Goal: Task Accomplishment & Management: Manage account settings

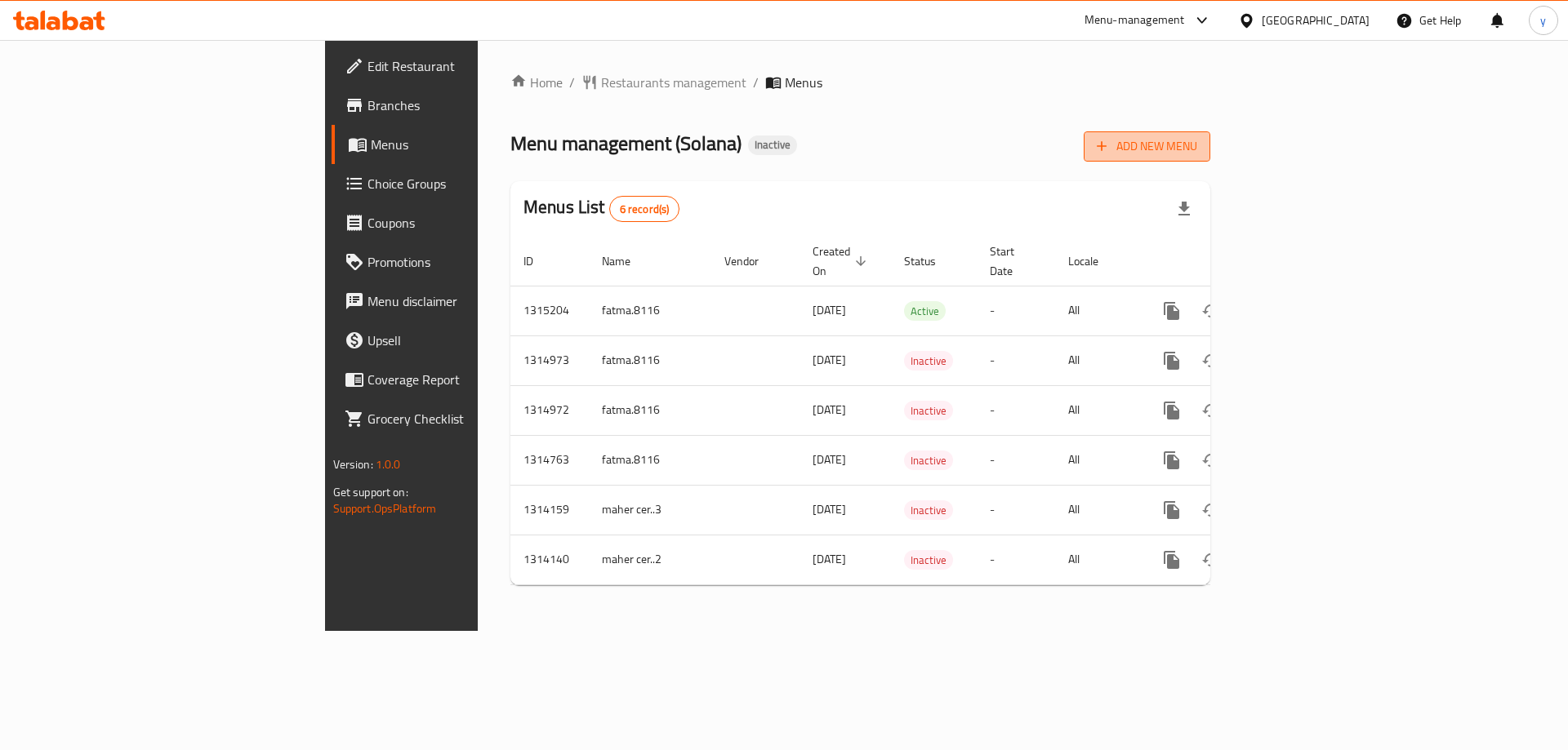
click at [1197, 136] on span "Add New Menu" at bounding box center [1147, 146] width 100 height 20
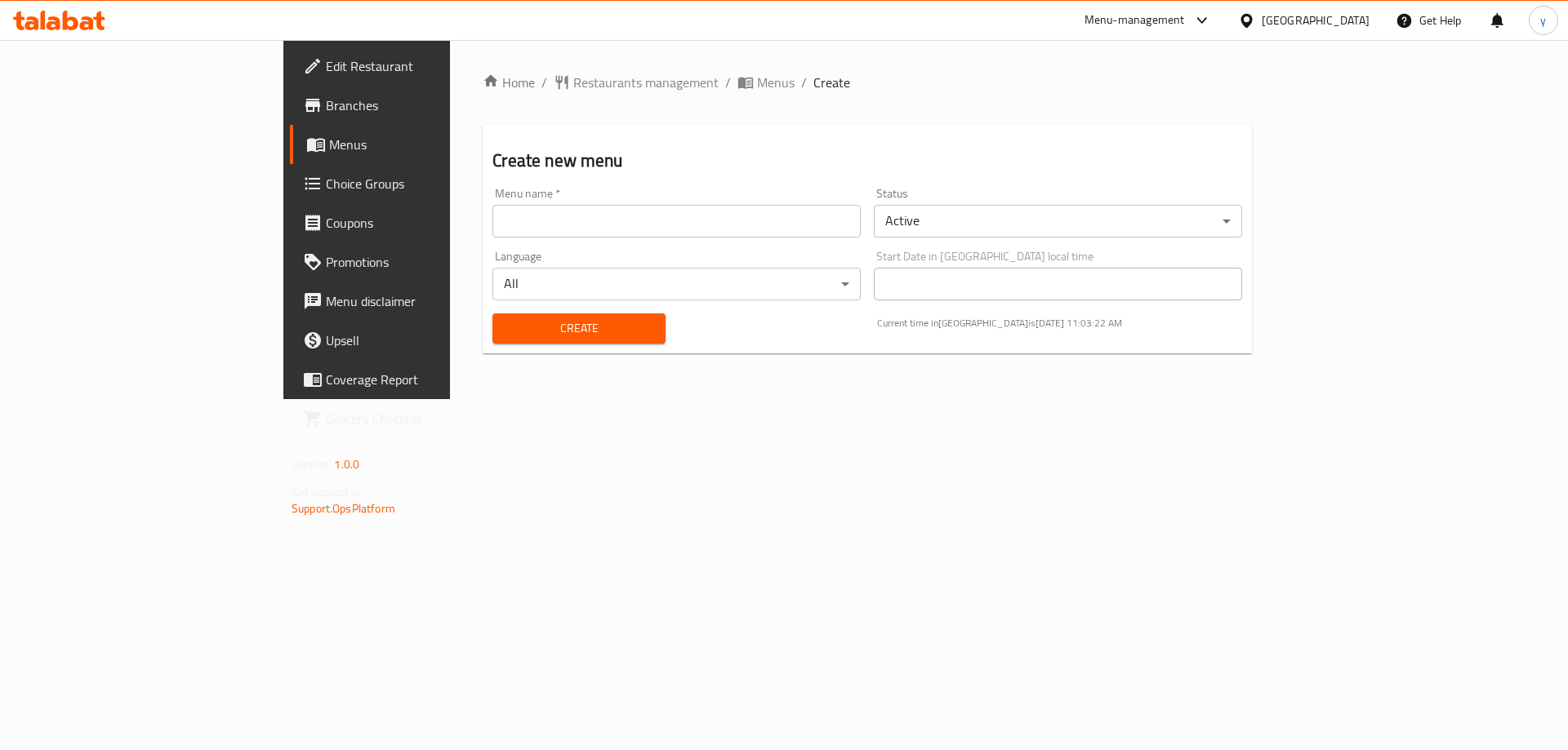
click at [638, 240] on div "Menu name   * Menu name *" at bounding box center [676, 212] width 381 height 63
click at [639, 229] on input "text" at bounding box center [676, 221] width 368 height 33
type input "ب"
type input "f"
click at [492, 223] on input "jo first8027" at bounding box center [676, 221] width 368 height 33
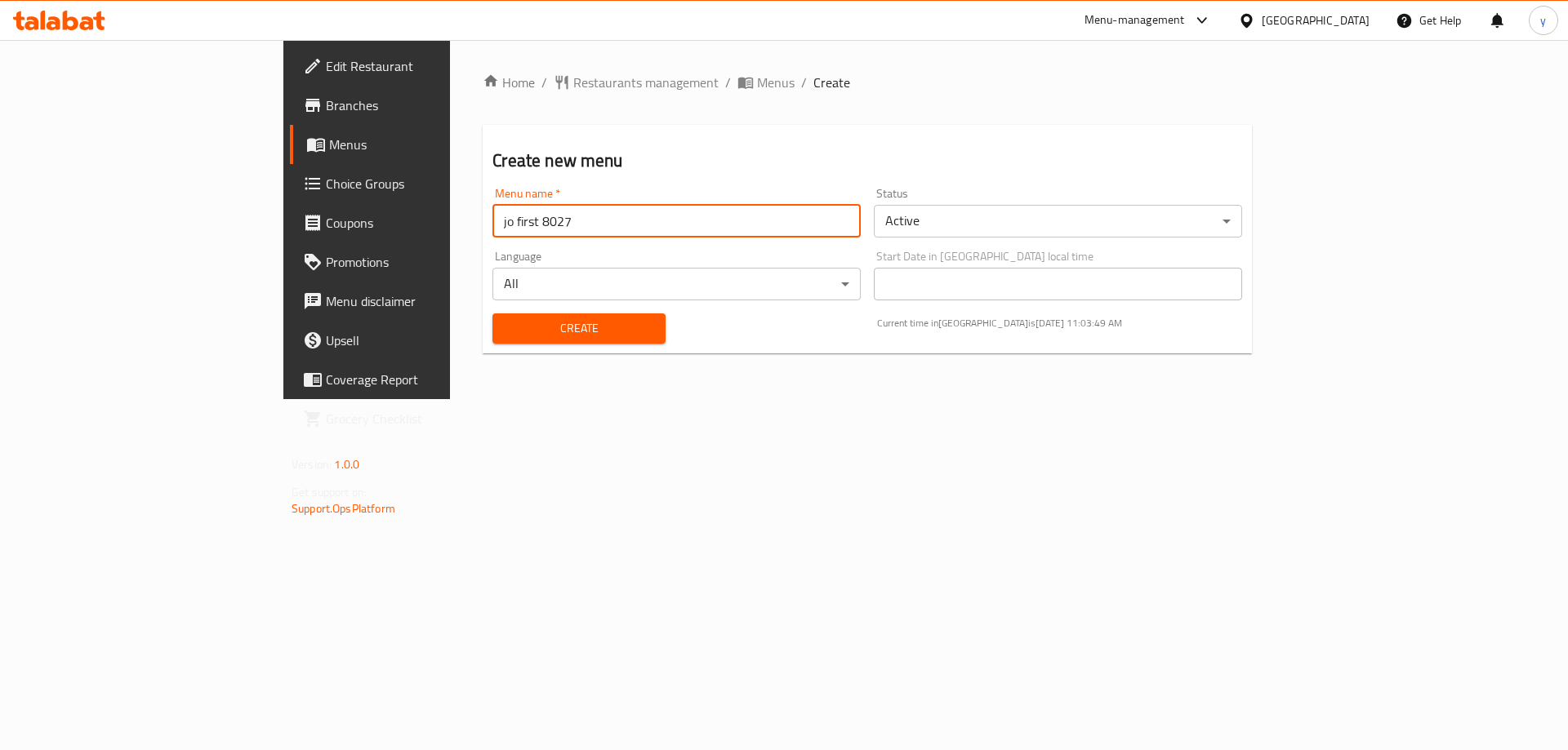
type input "jo first 8027"
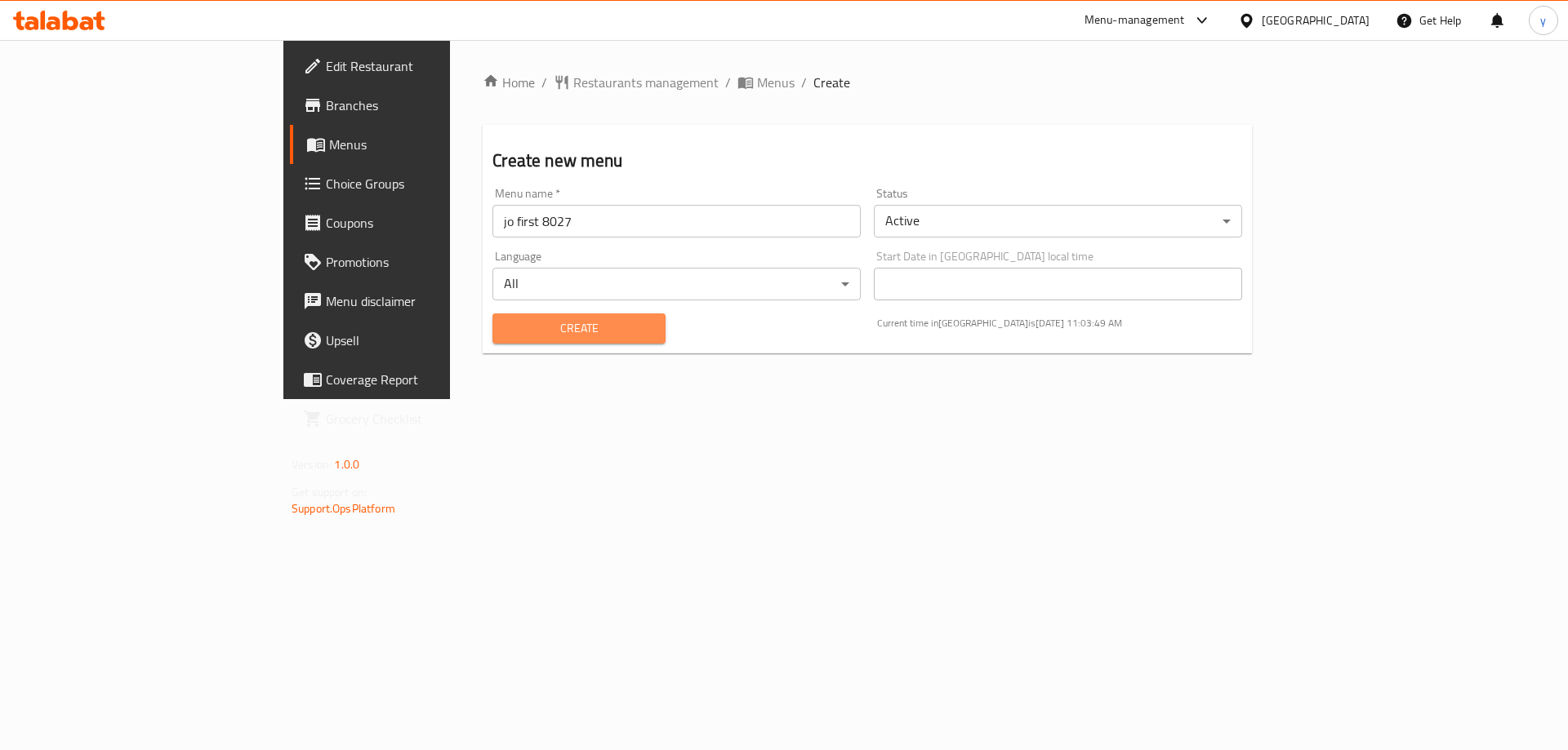
click at [505, 329] on span "Create" at bounding box center [578, 328] width 146 height 20
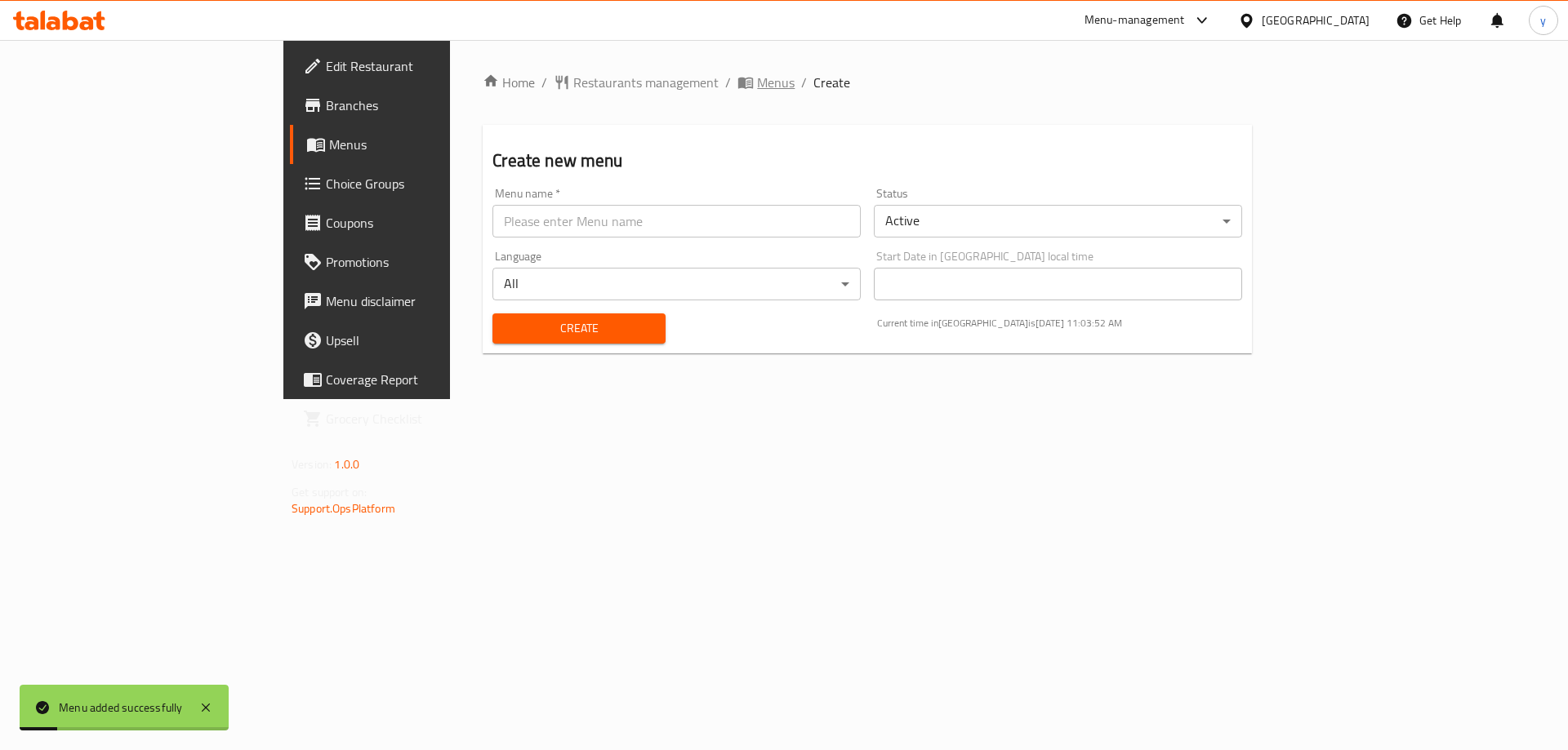
click at [757, 78] on span "Menus" at bounding box center [776, 83] width 38 height 20
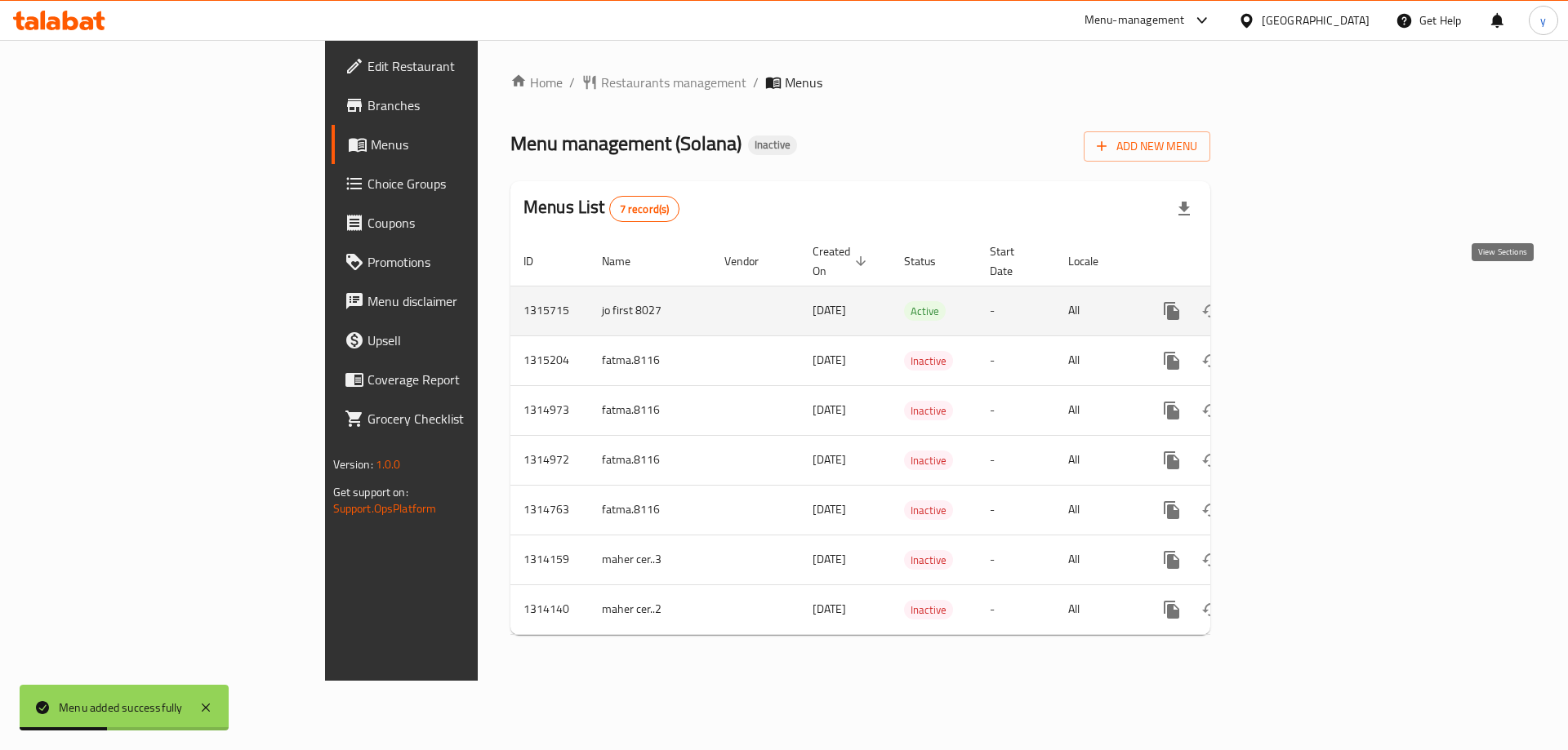
click at [1299, 301] on icon "enhanced table" at bounding box center [1290, 311] width 20 height 20
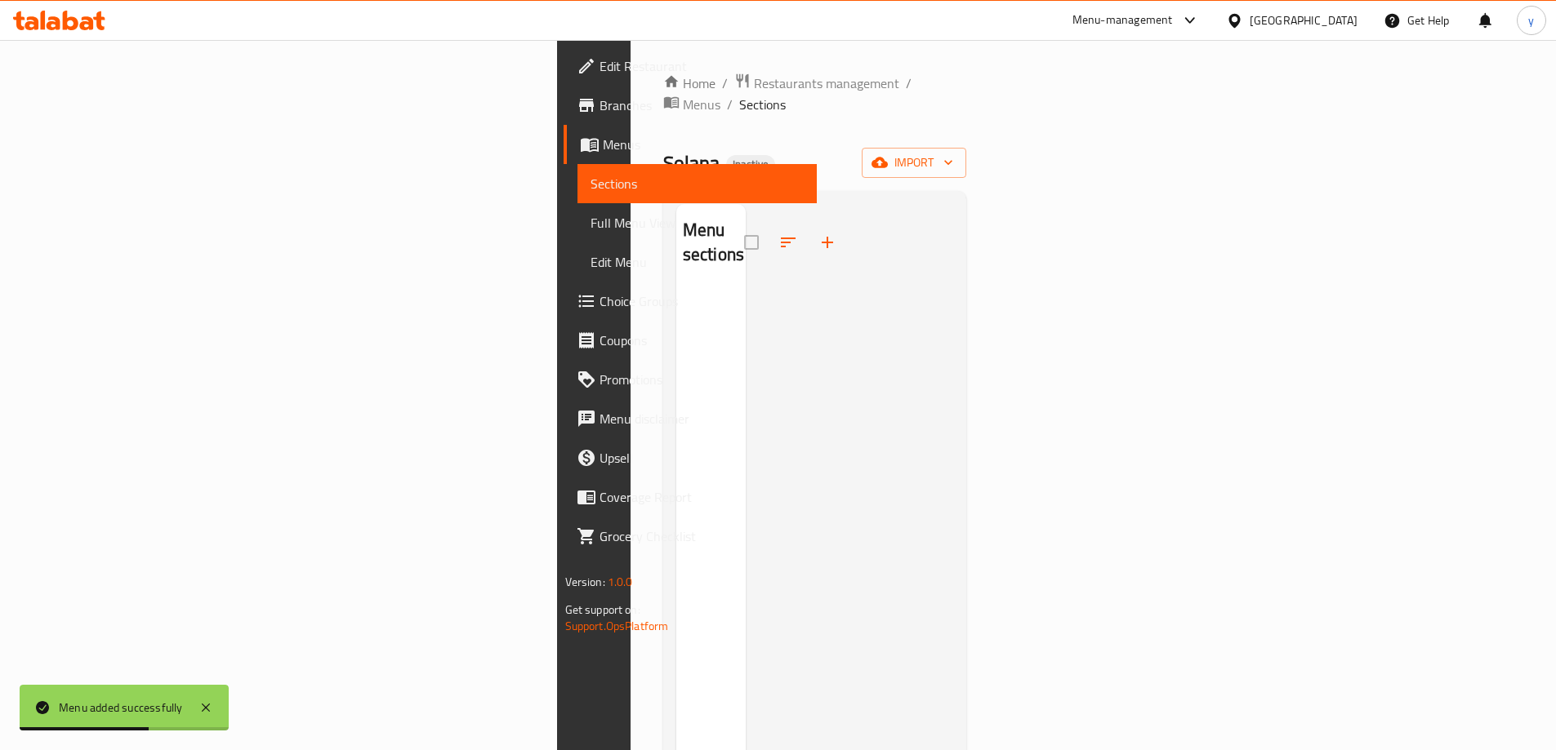
click at [1000, 146] on div "Home / Restaurants management / Menus / Sections Solana Inactive import Menu se…" at bounding box center [814, 520] width 369 height 960
click at [956, 154] on icon "button" at bounding box center [948, 162] width 16 height 16
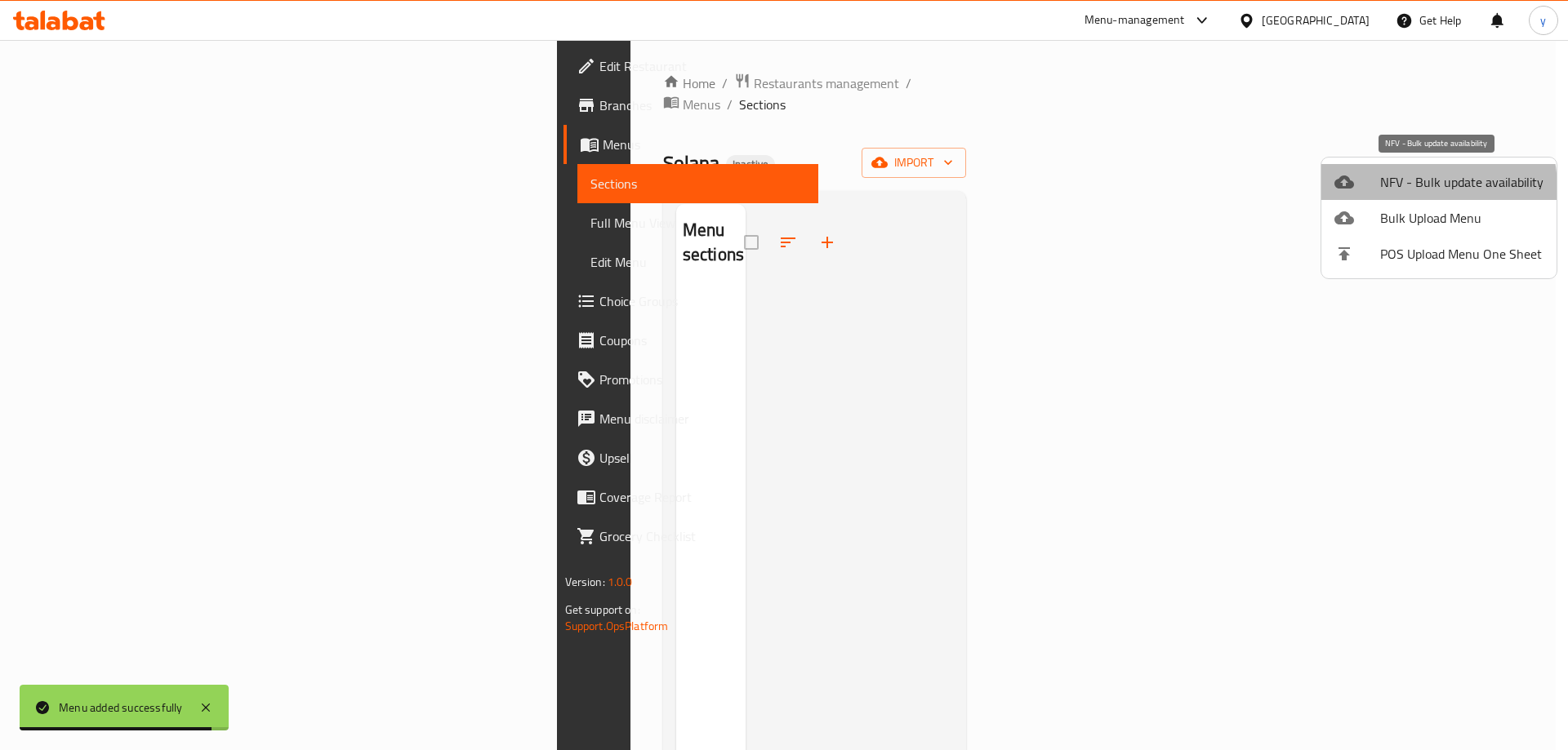
click at [1396, 189] on span "NFV - Bulk update availability" at bounding box center [1461, 182] width 163 height 20
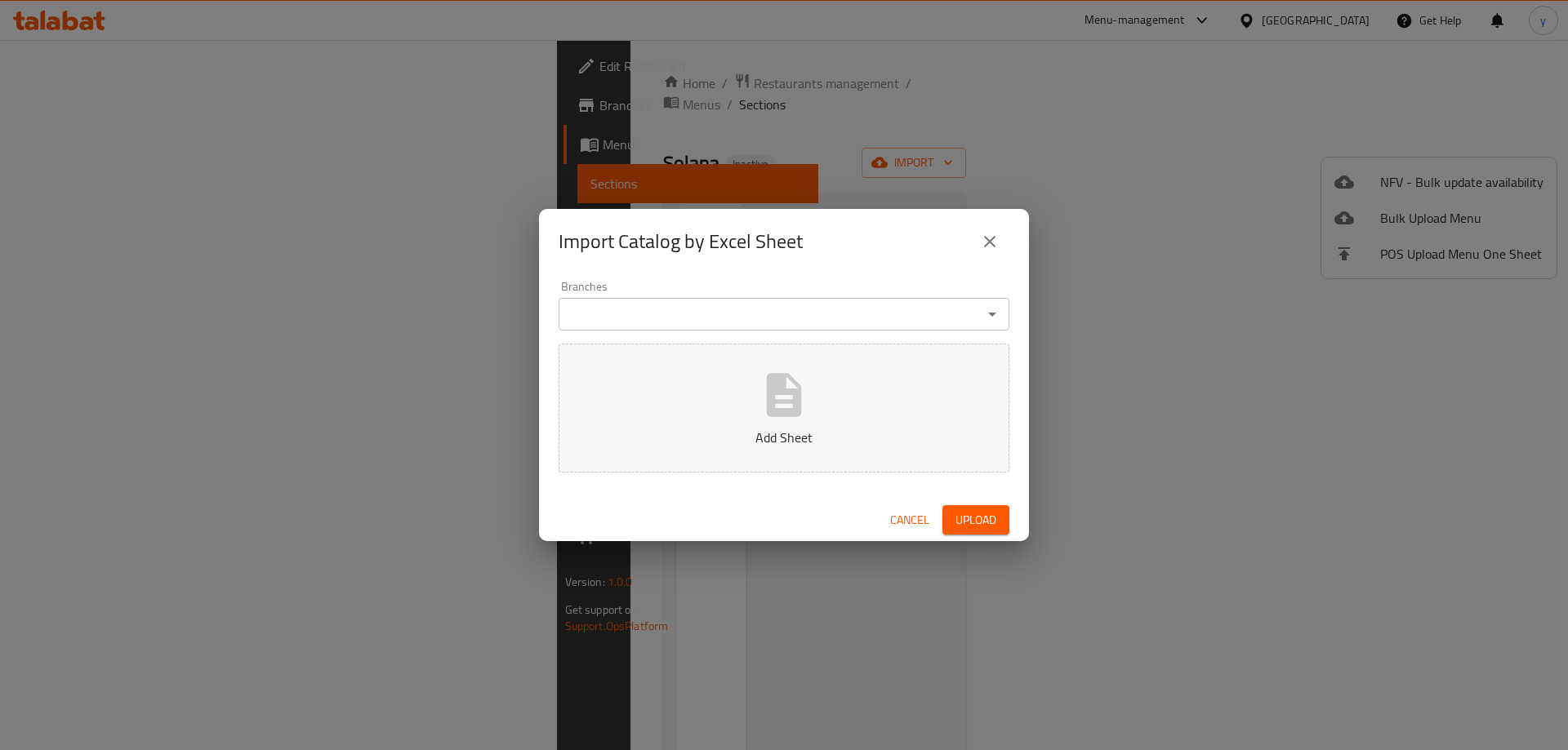
drag, startPoint x: 1006, startPoint y: 231, endPoint x: 1022, endPoint y: 238, distance: 17.2
click at [1002, 233] on div "Import Catalog by Excel Sheet" at bounding box center [784, 241] width 451 height 39
click at [1004, 234] on button "close" at bounding box center [989, 241] width 39 height 39
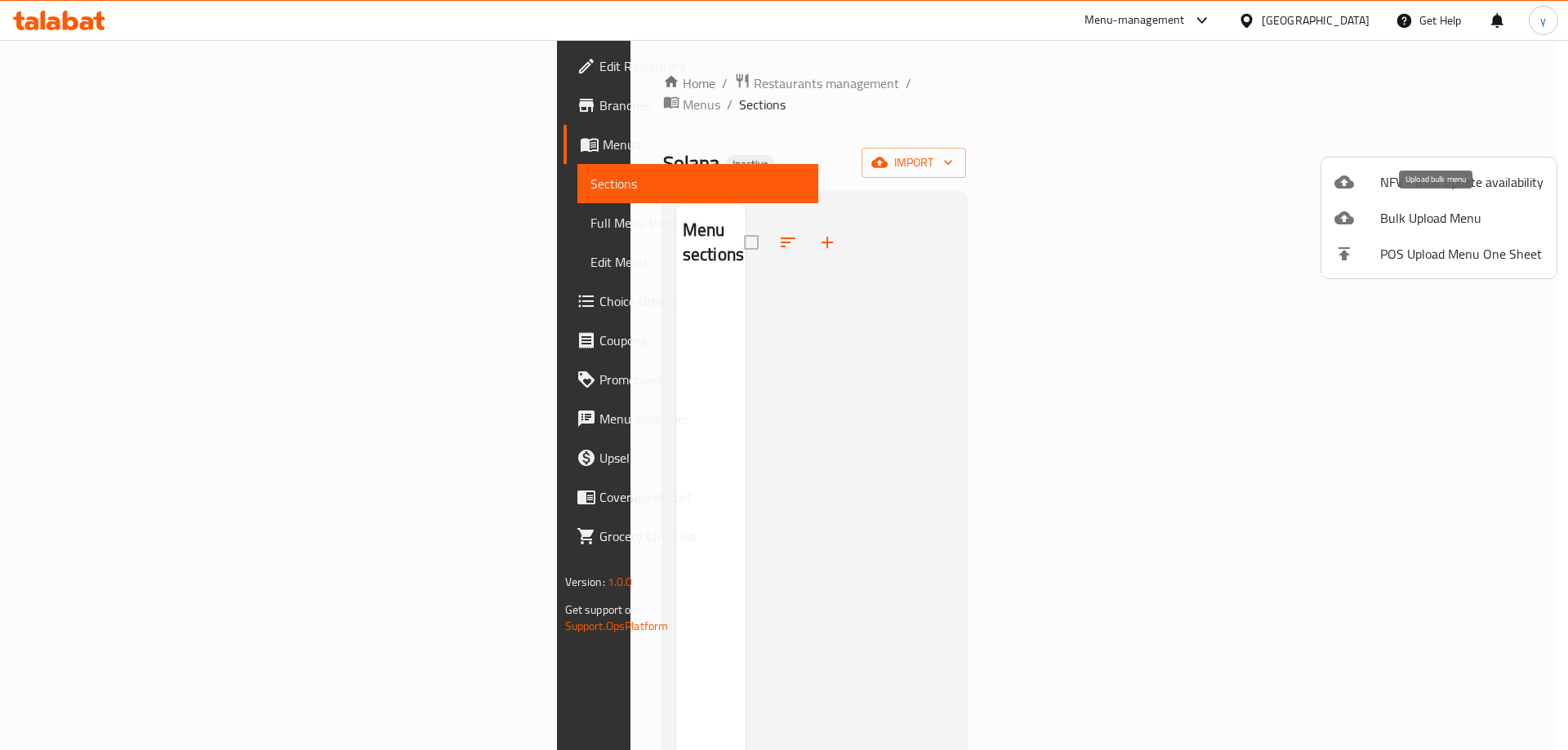
click at [1401, 214] on span "Bulk Upload Menu" at bounding box center [1461, 218] width 163 height 20
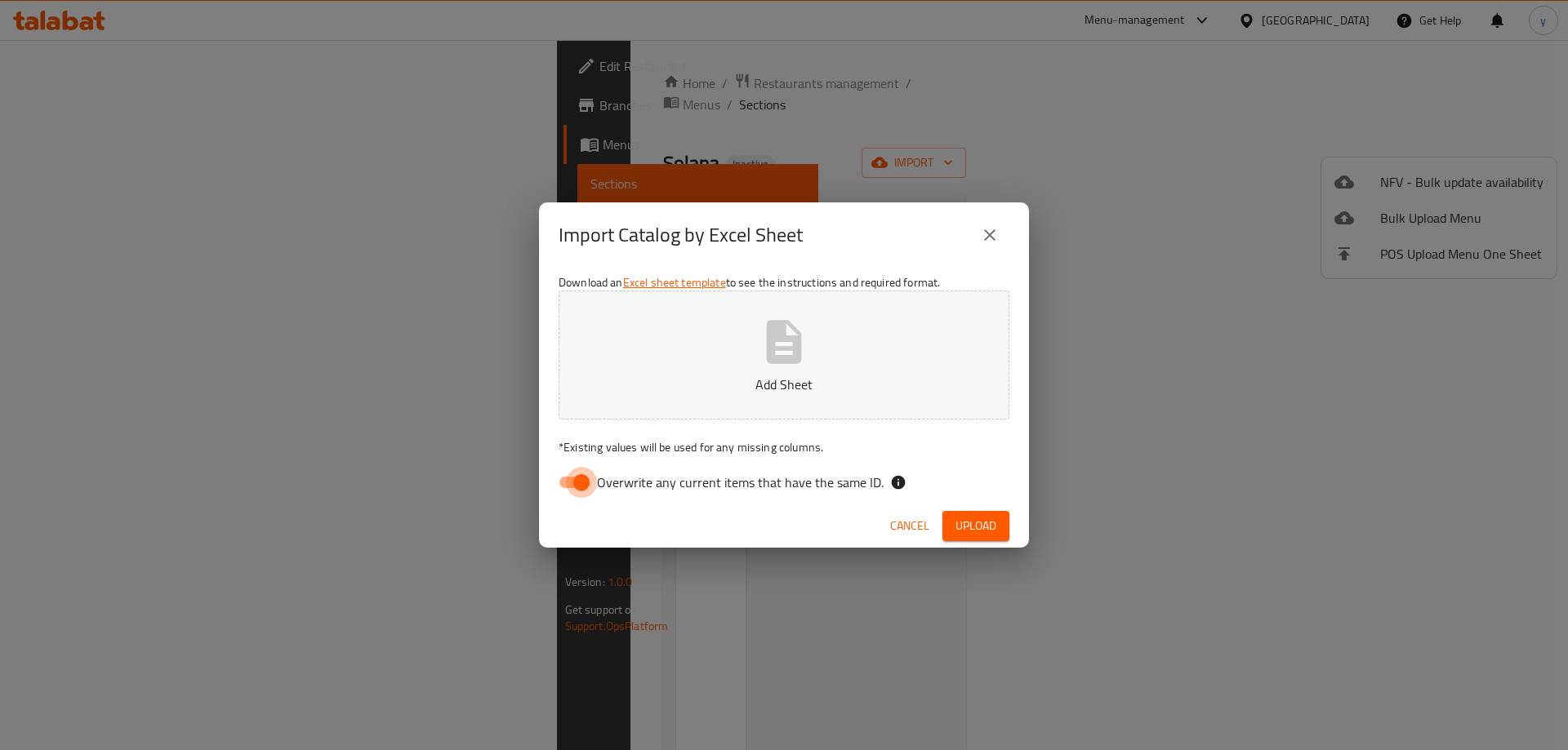
click at [575, 479] on input "Overwrite any current items that have the same ID." at bounding box center [581, 482] width 93 height 31
checkbox input "false"
click at [739, 350] on button "Add Sheet" at bounding box center [784, 355] width 451 height 129
click at [972, 525] on span "Upload" at bounding box center [975, 526] width 41 height 20
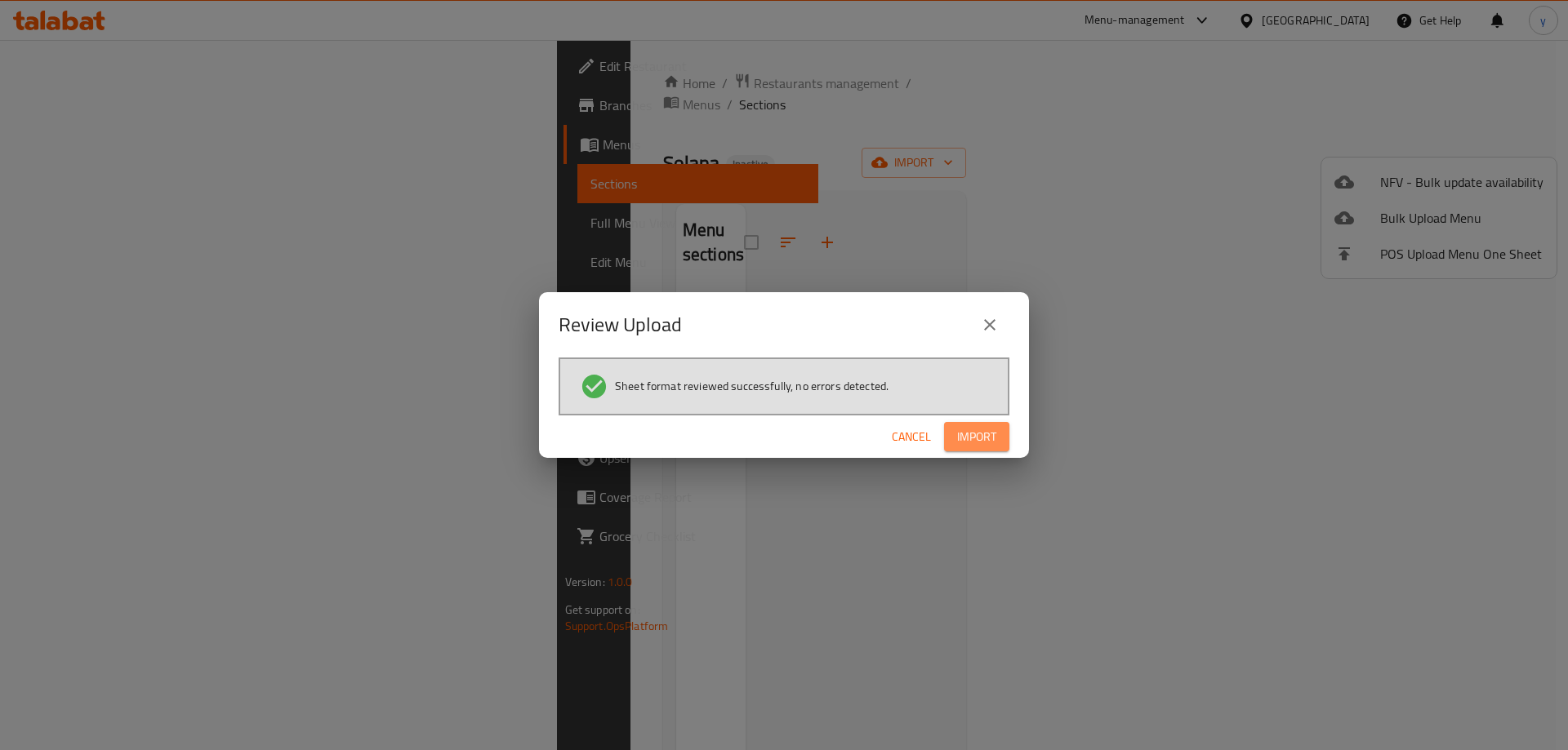
click at [978, 438] on span "Import" at bounding box center [976, 437] width 39 height 20
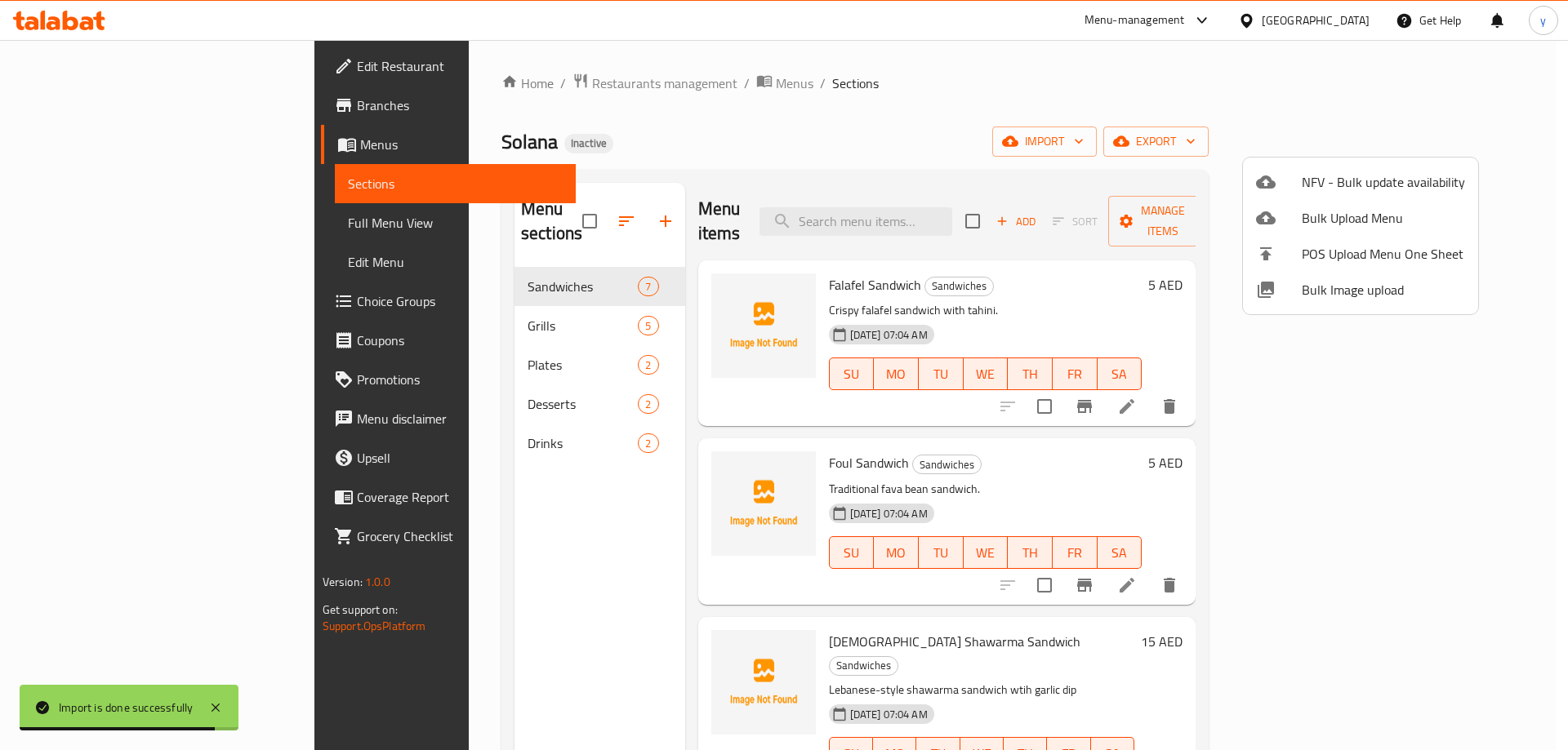
click at [106, 227] on div at bounding box center [784, 375] width 1568 height 750
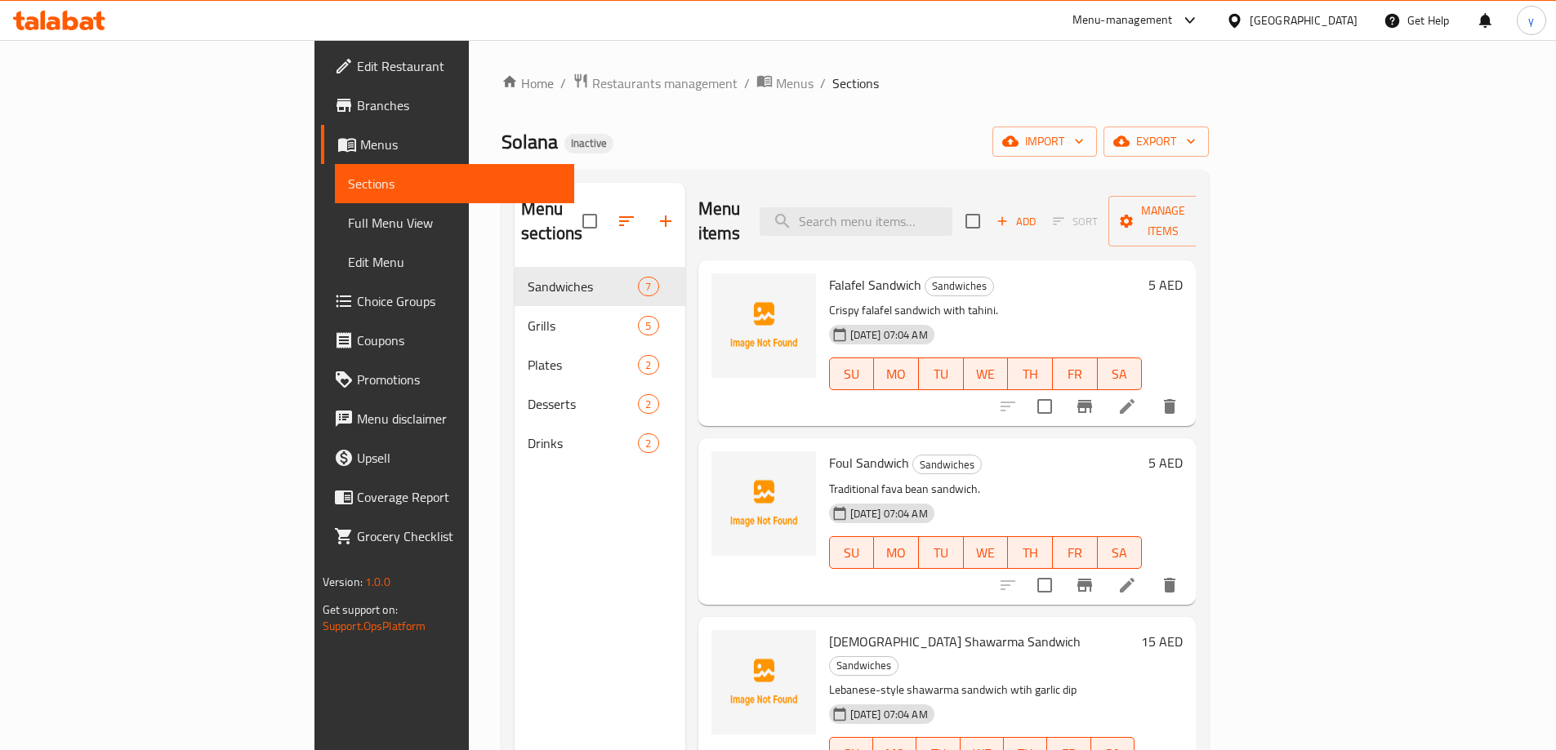
click at [348, 227] on span "Full Menu View" at bounding box center [454, 223] width 213 height 20
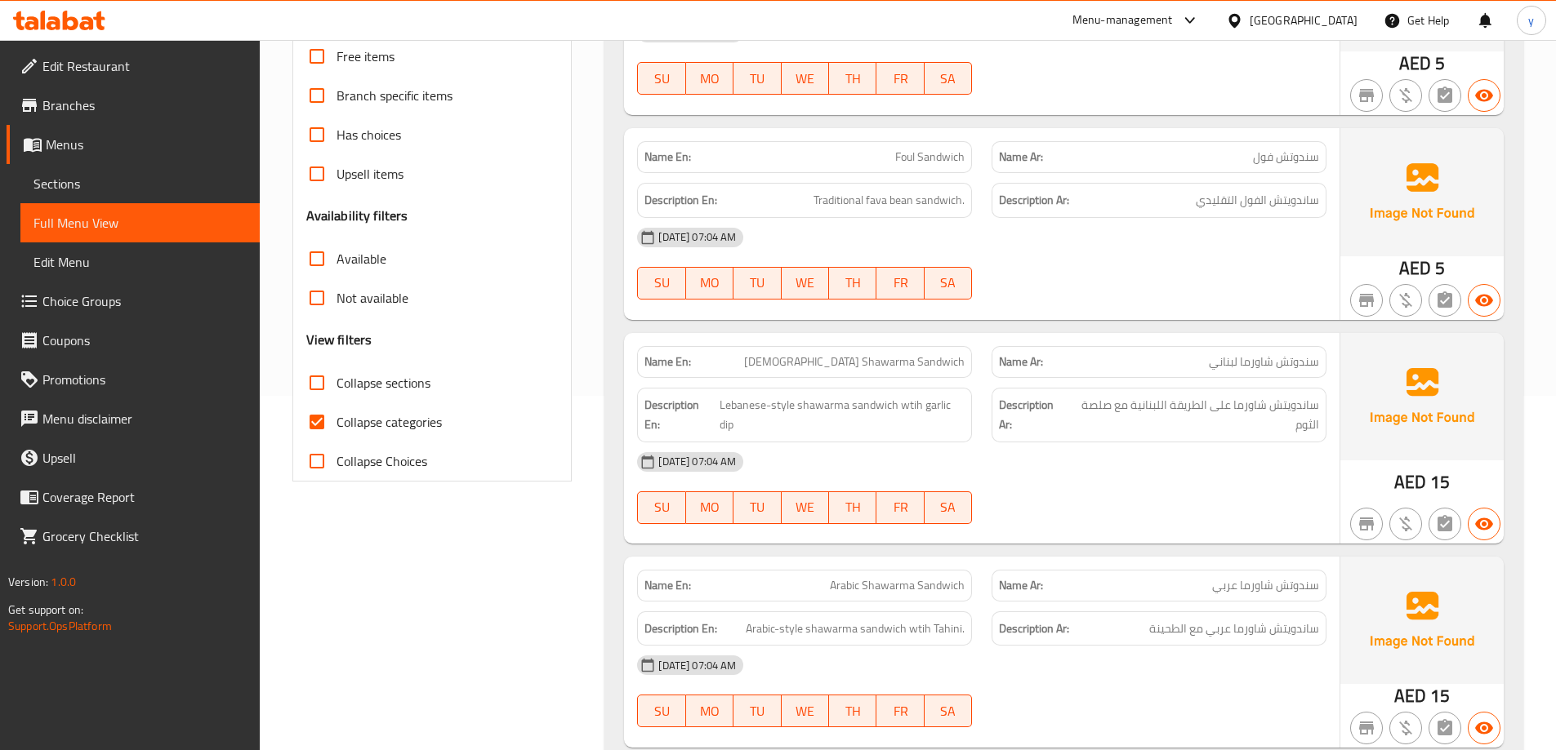
scroll to position [408, 0]
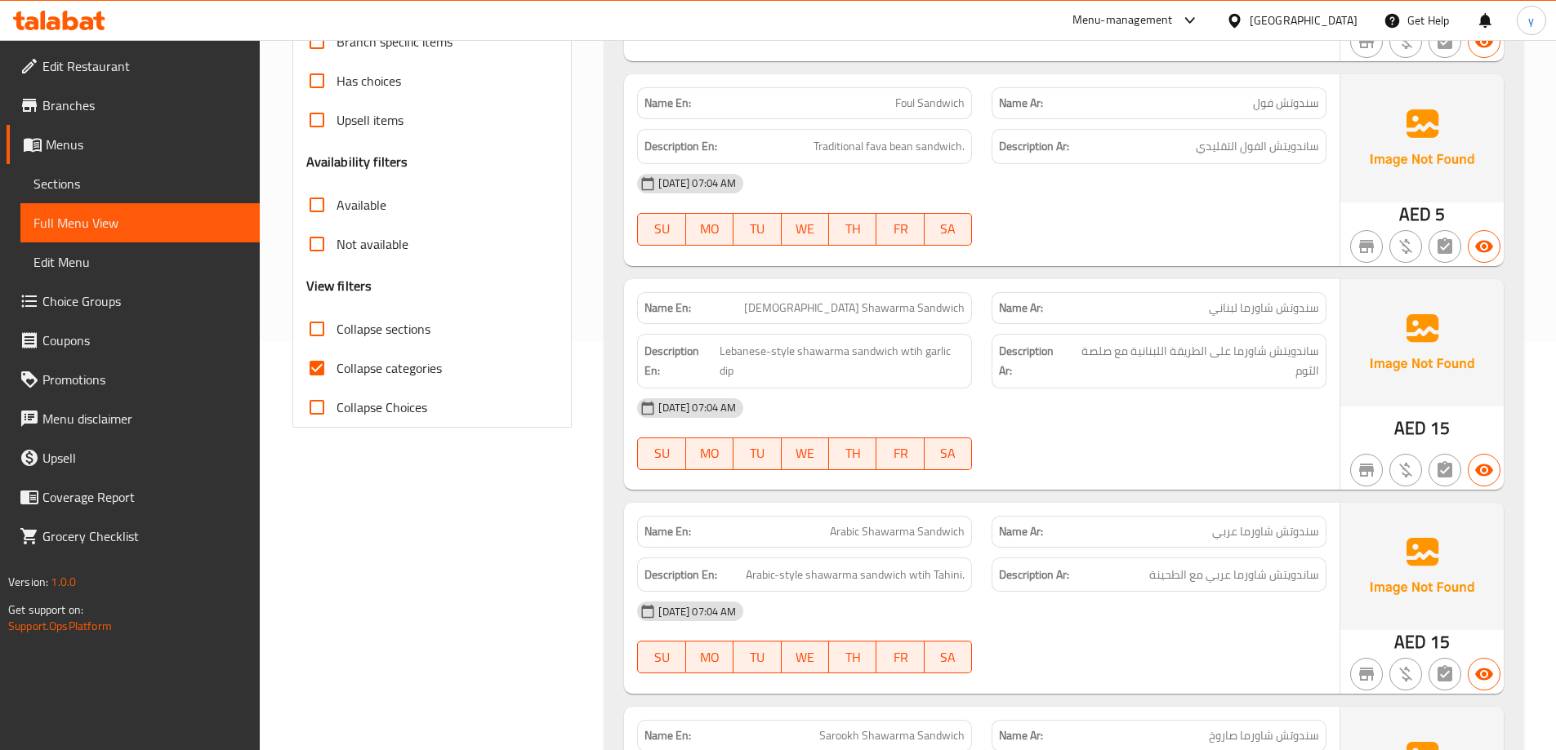
click at [385, 364] on span "Collapse categories" at bounding box center [388, 369] width 105 height 20
click at [336, 364] on input "Collapse categories" at bounding box center [316, 368] width 39 height 39
checkbox input "false"
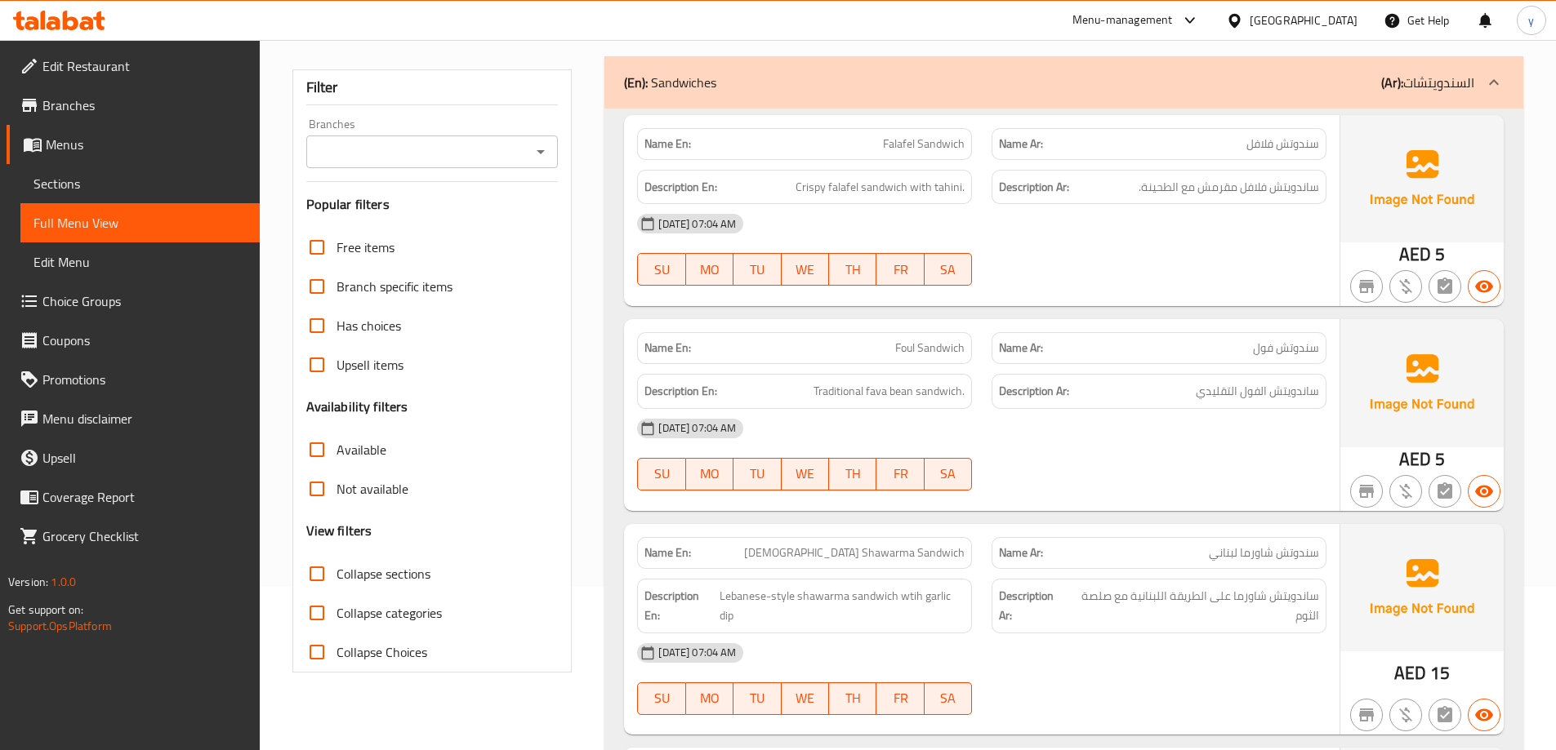
scroll to position [0, 0]
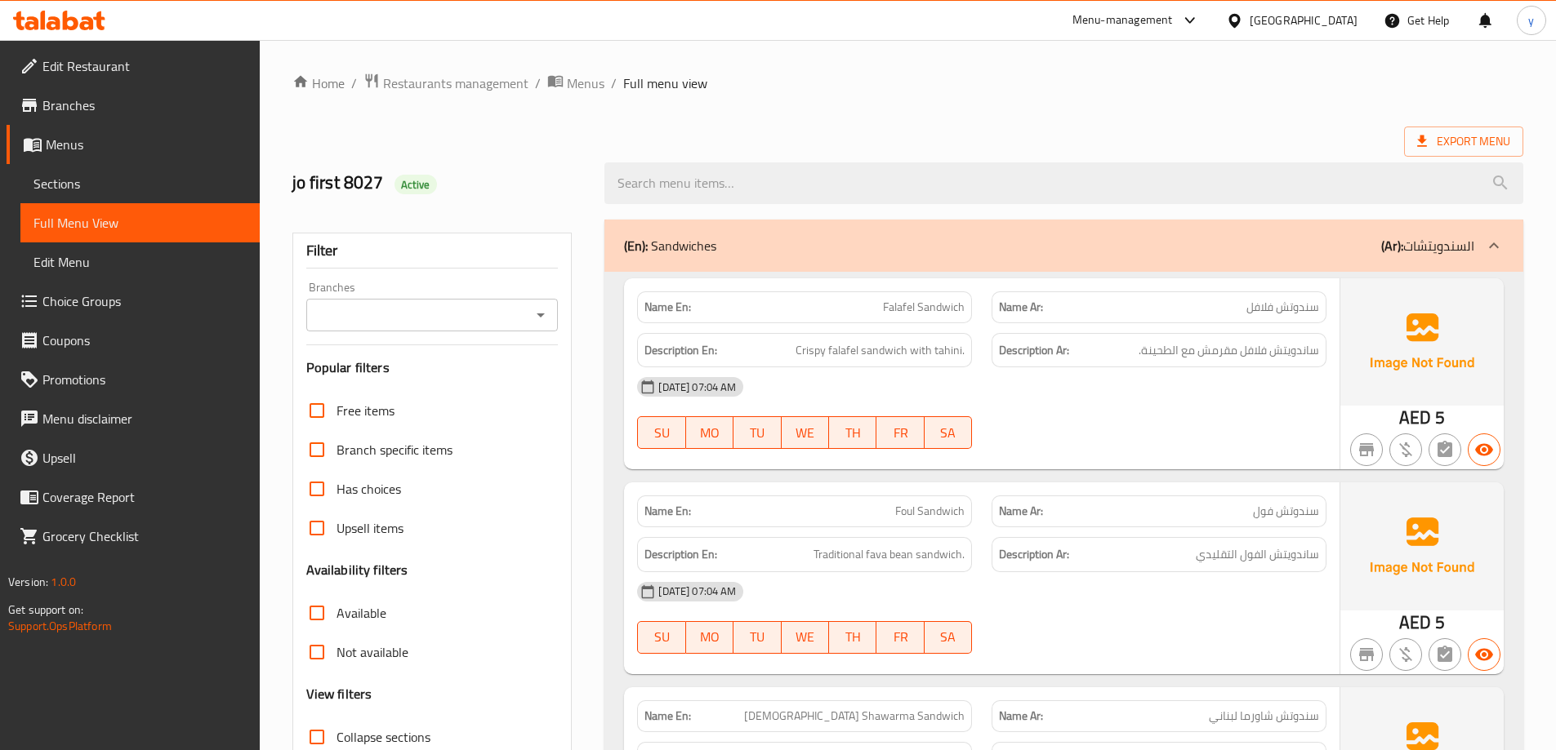
click at [891, 316] on span "Falafel Sandwich" at bounding box center [924, 307] width 82 height 17
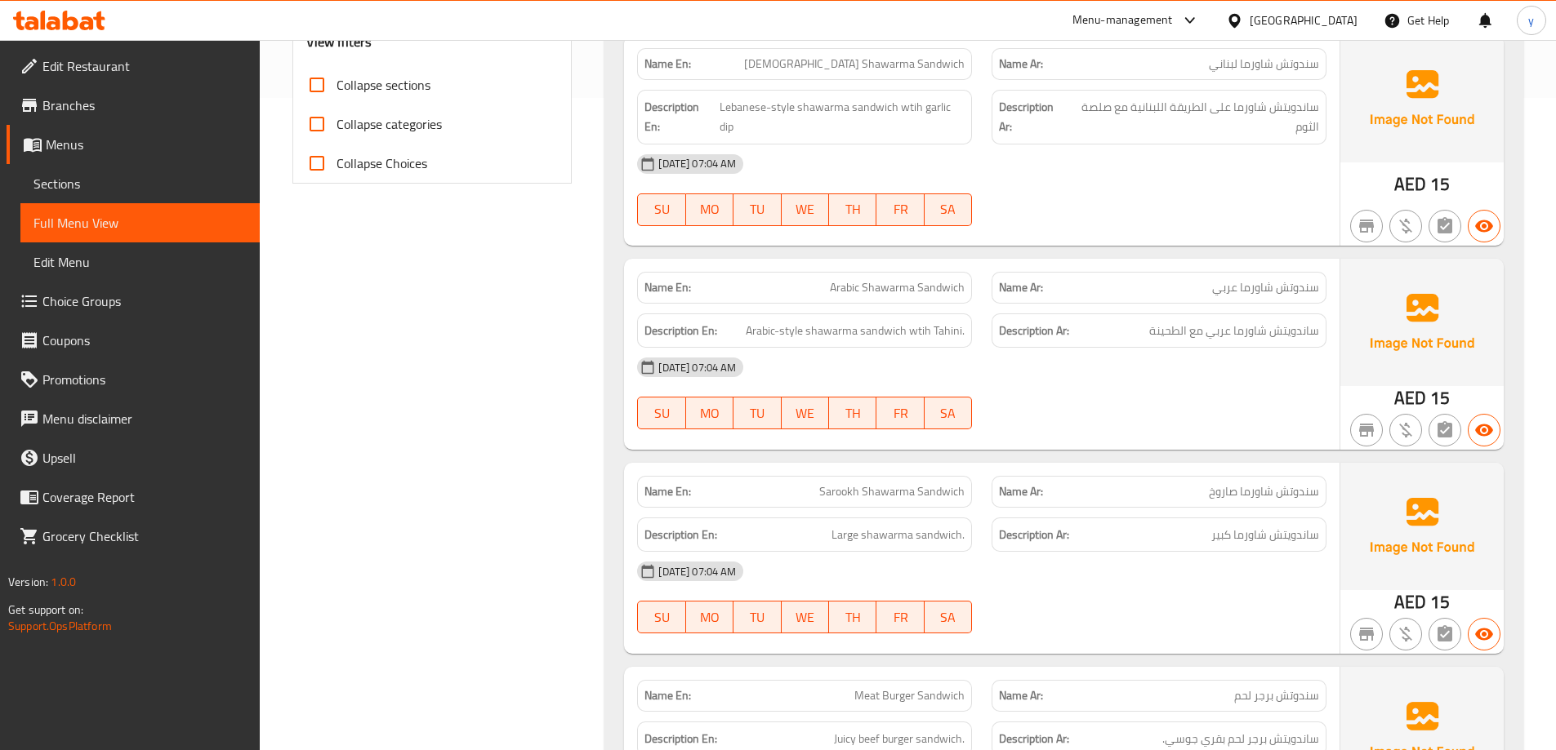
scroll to position [653, 0]
click at [1240, 287] on span "سندوتش شاورما عربي" at bounding box center [1265, 286] width 107 height 17
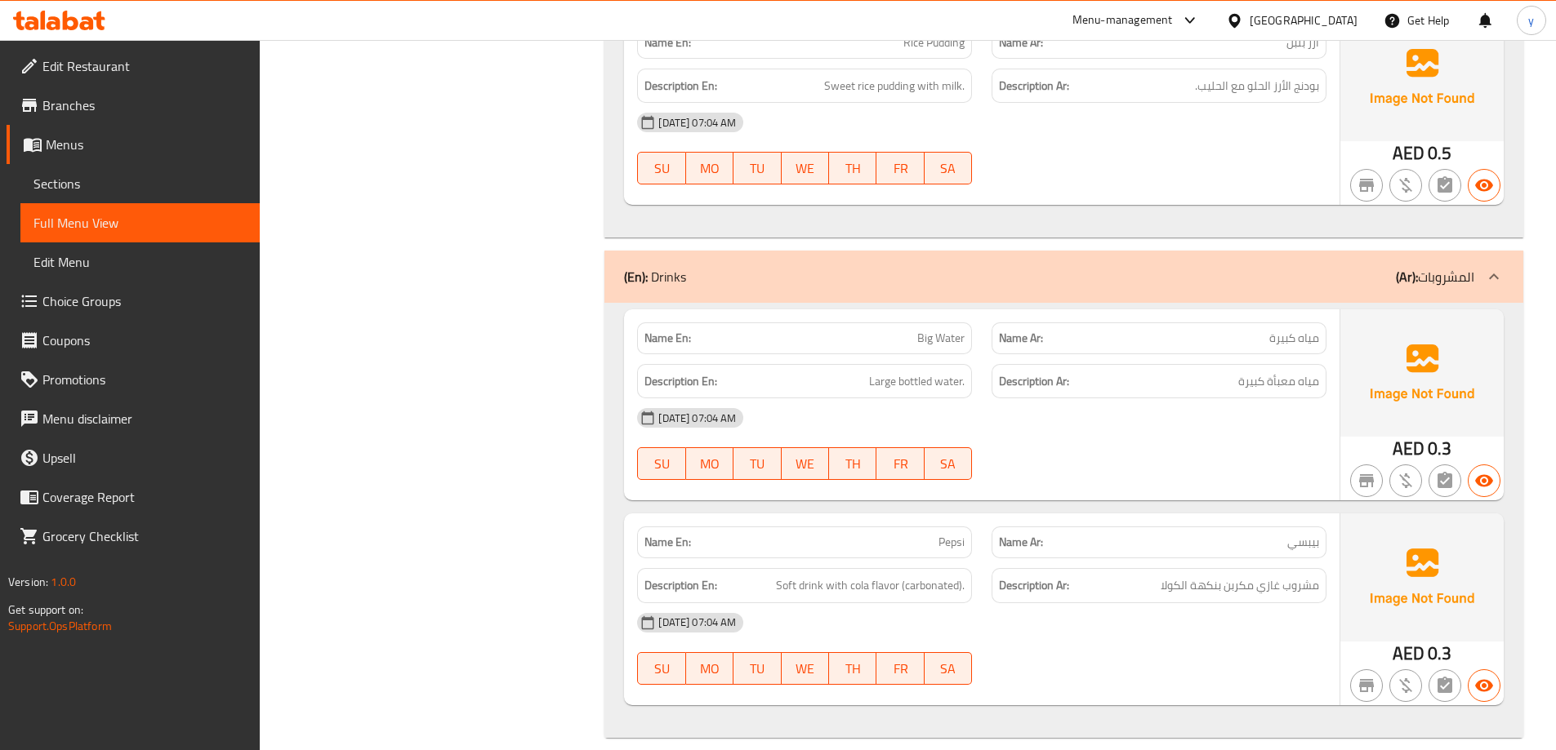
scroll to position [3742, 0]
click at [1266, 371] on span "مياه معبأة كبيرة" at bounding box center [1278, 381] width 81 height 20
click at [933, 371] on span "Large bottled water." at bounding box center [917, 381] width 96 height 20
click at [895, 371] on span "Large bottled water." at bounding box center [917, 381] width 96 height 20
click at [924, 371] on span "Large bottled water." at bounding box center [917, 381] width 96 height 20
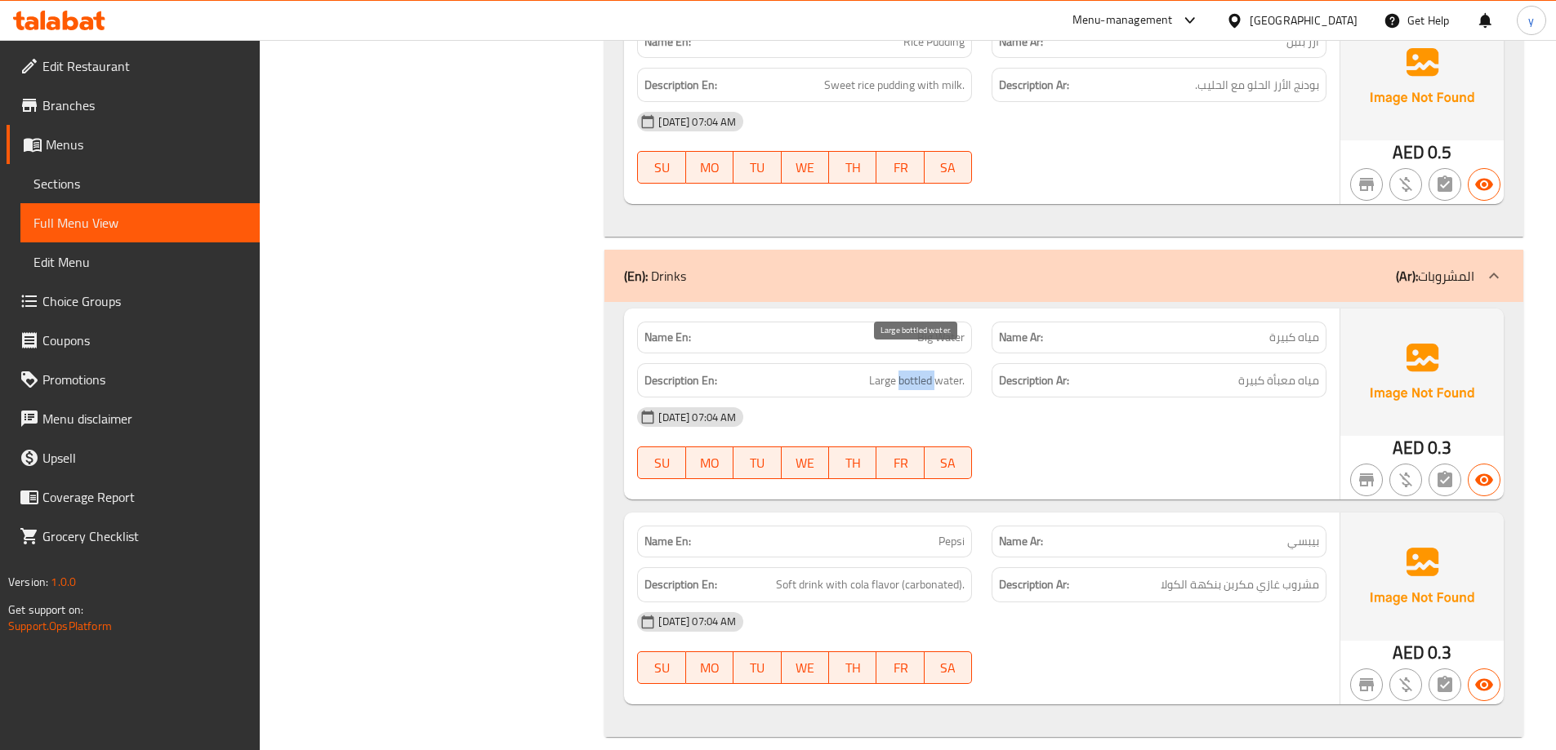
click at [925, 371] on span "Large bottled water." at bounding box center [917, 381] width 96 height 20
click at [924, 371] on span "Large bottled water." at bounding box center [917, 381] width 96 height 20
click at [921, 371] on span "Large bottled water." at bounding box center [917, 381] width 96 height 20
click at [915, 371] on span "Large bottled water." at bounding box center [917, 381] width 96 height 20
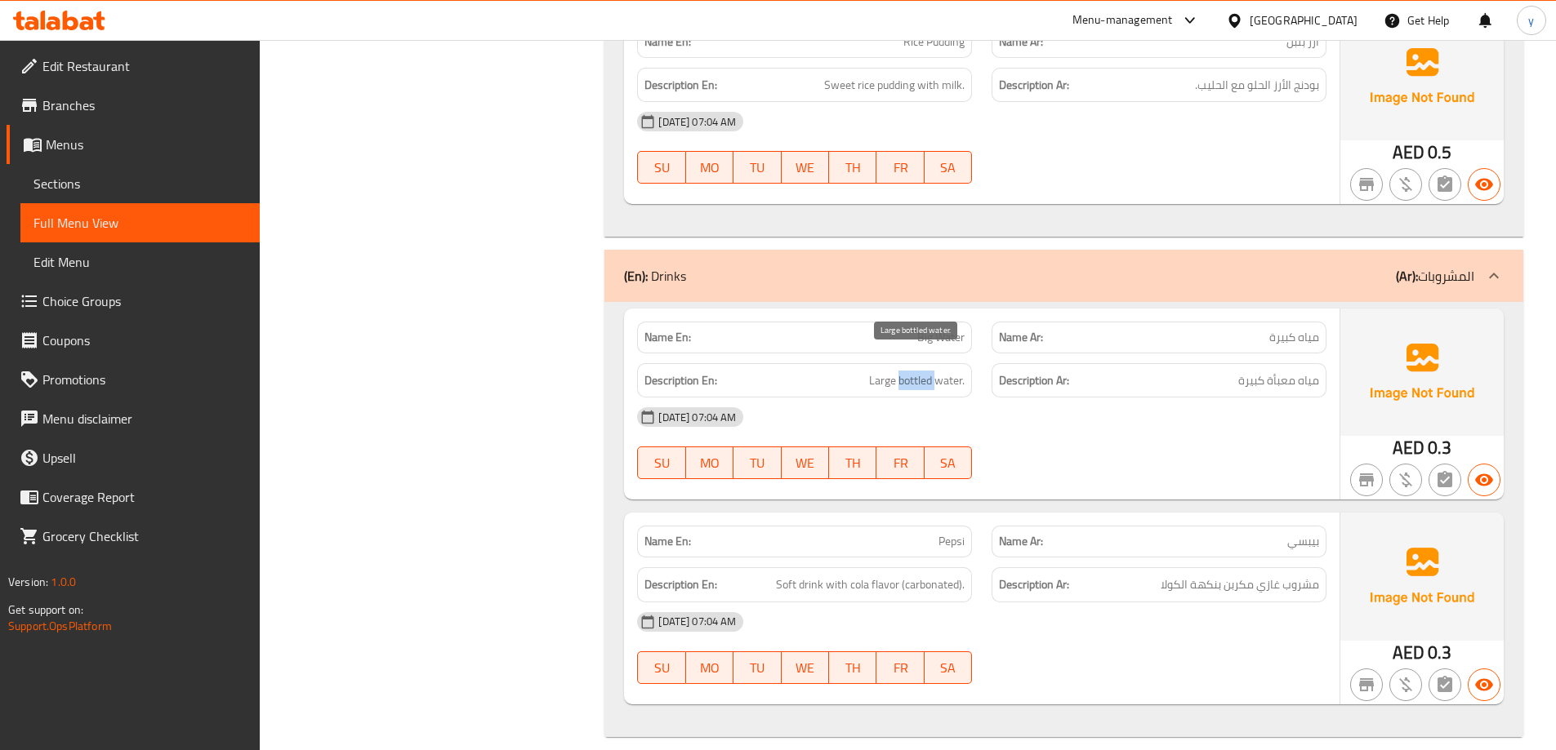
copy span "bottled"
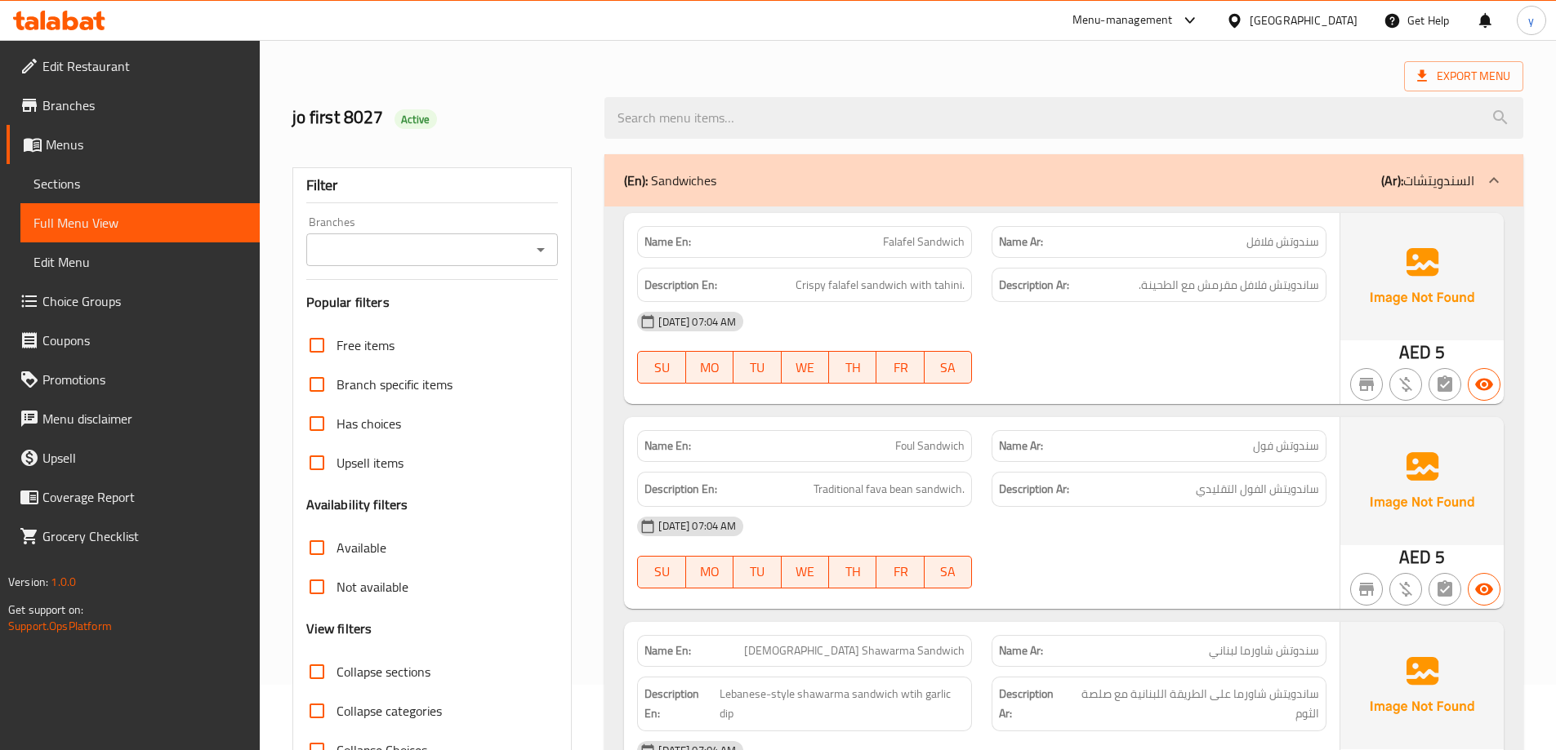
scroll to position [0, 0]
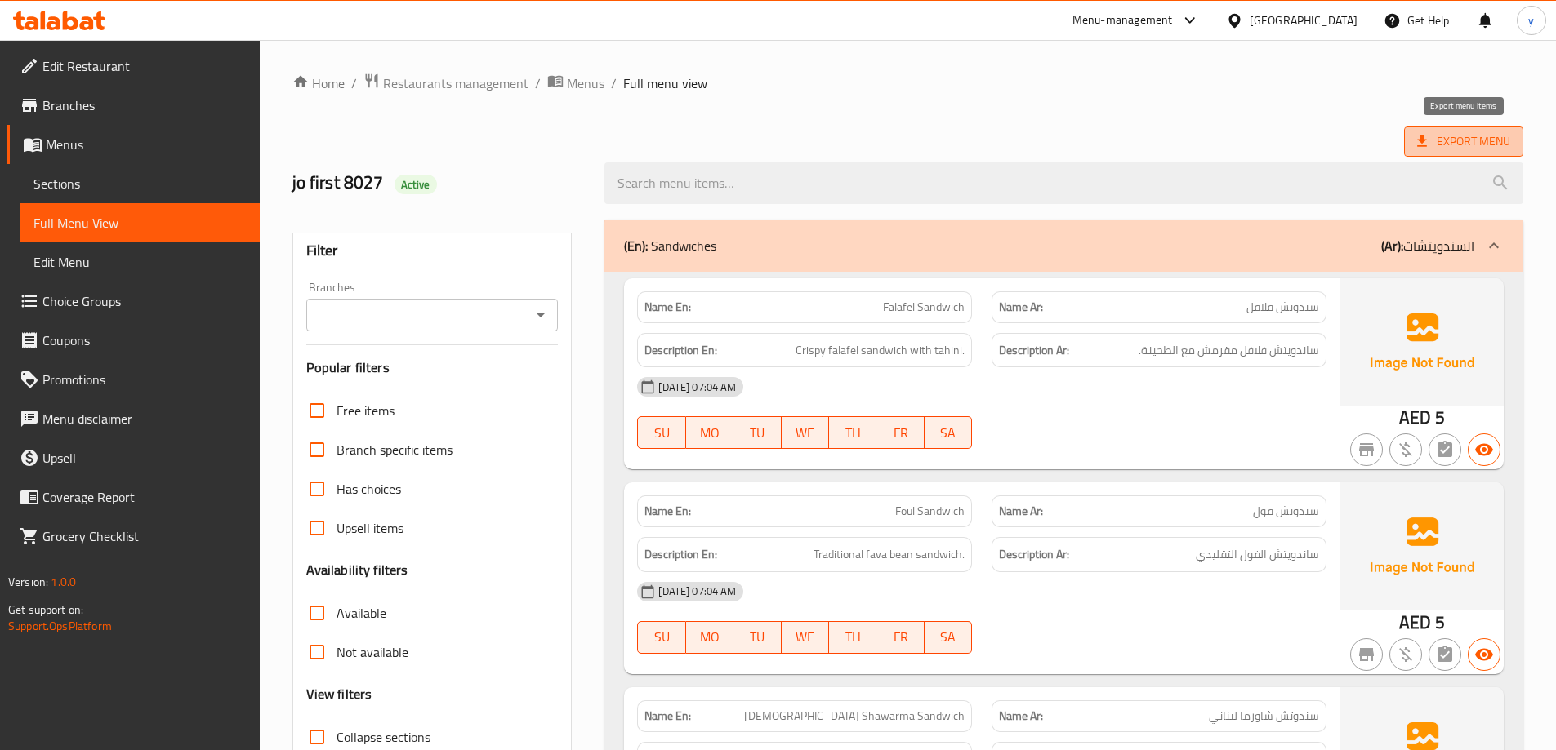
click at [1433, 149] on span "Export Menu" at bounding box center [1463, 141] width 93 height 20
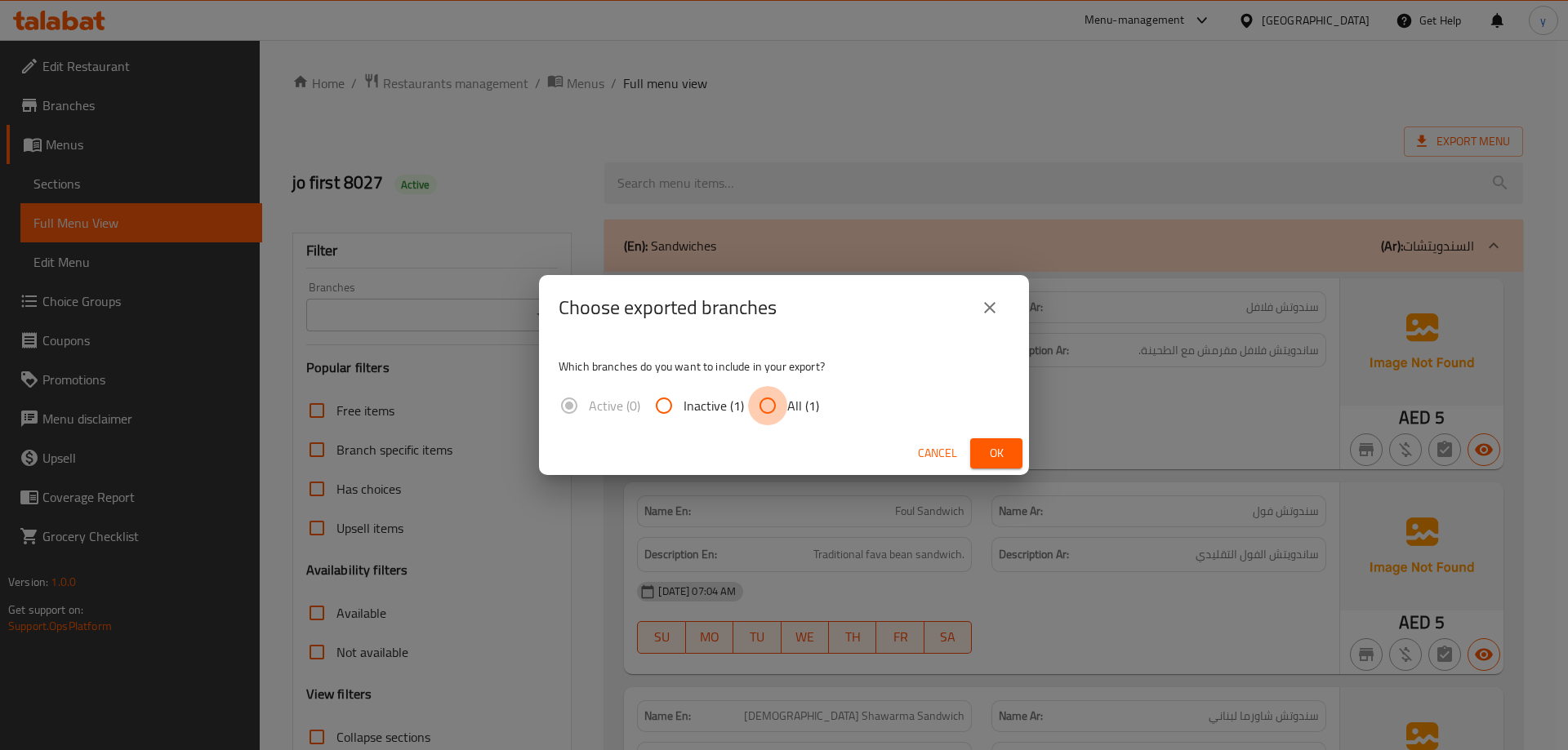
click at [762, 402] on input "All (1)" at bounding box center [767, 405] width 39 height 39
radio input "true"
click at [991, 454] on span "Ok" at bounding box center [996, 453] width 26 height 20
